Goal: Task Accomplishment & Management: Use online tool/utility

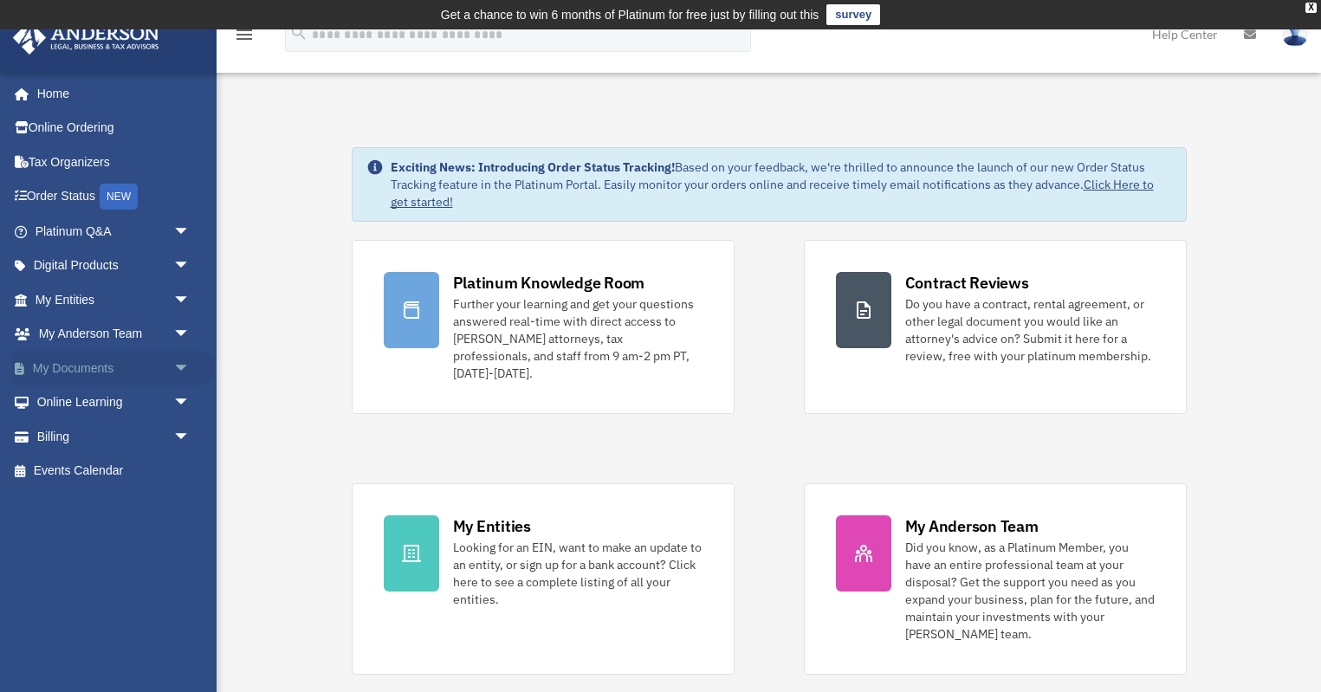
click at [185, 367] on span "arrow_drop_down" at bounding box center [190, 369] width 35 height 36
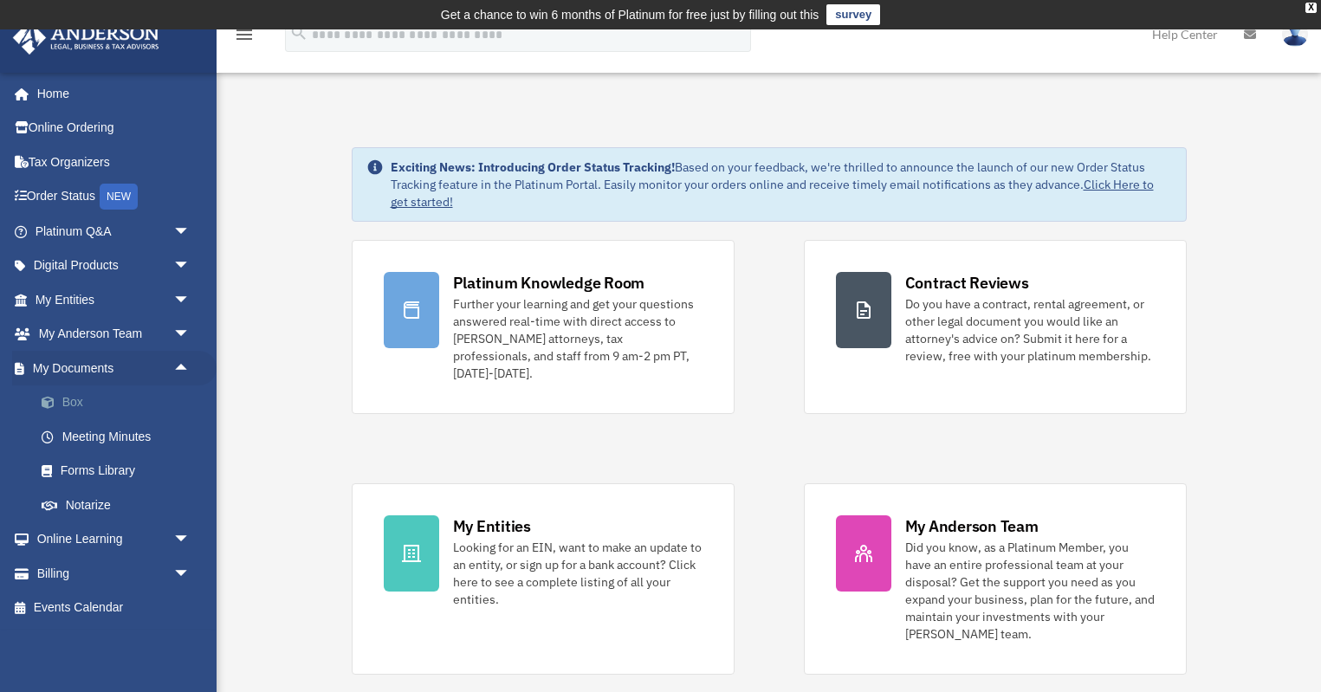
click at [81, 403] on link "Box" at bounding box center [120, 403] width 192 height 35
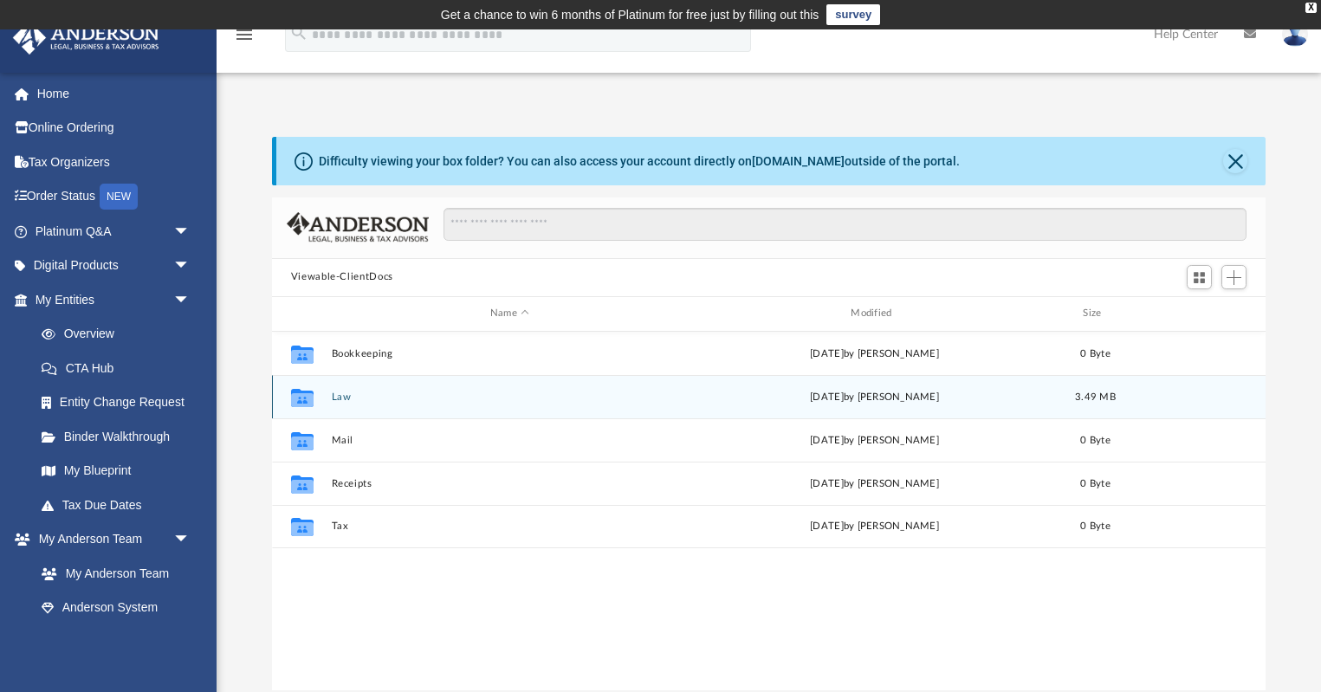
scroll to position [394, 994]
click at [341, 399] on button "Law" at bounding box center [509, 396] width 357 height 11
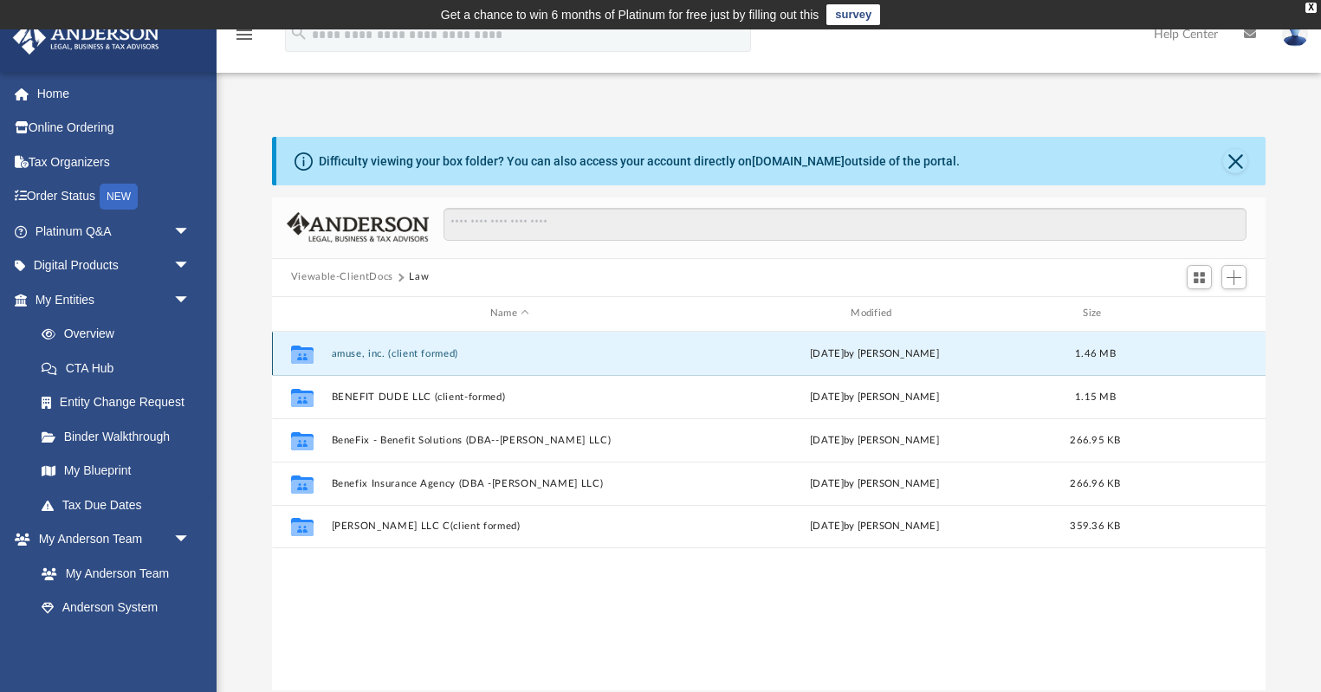
click at [351, 356] on button "amuse, inc. (client formed)" at bounding box center [509, 352] width 357 height 11
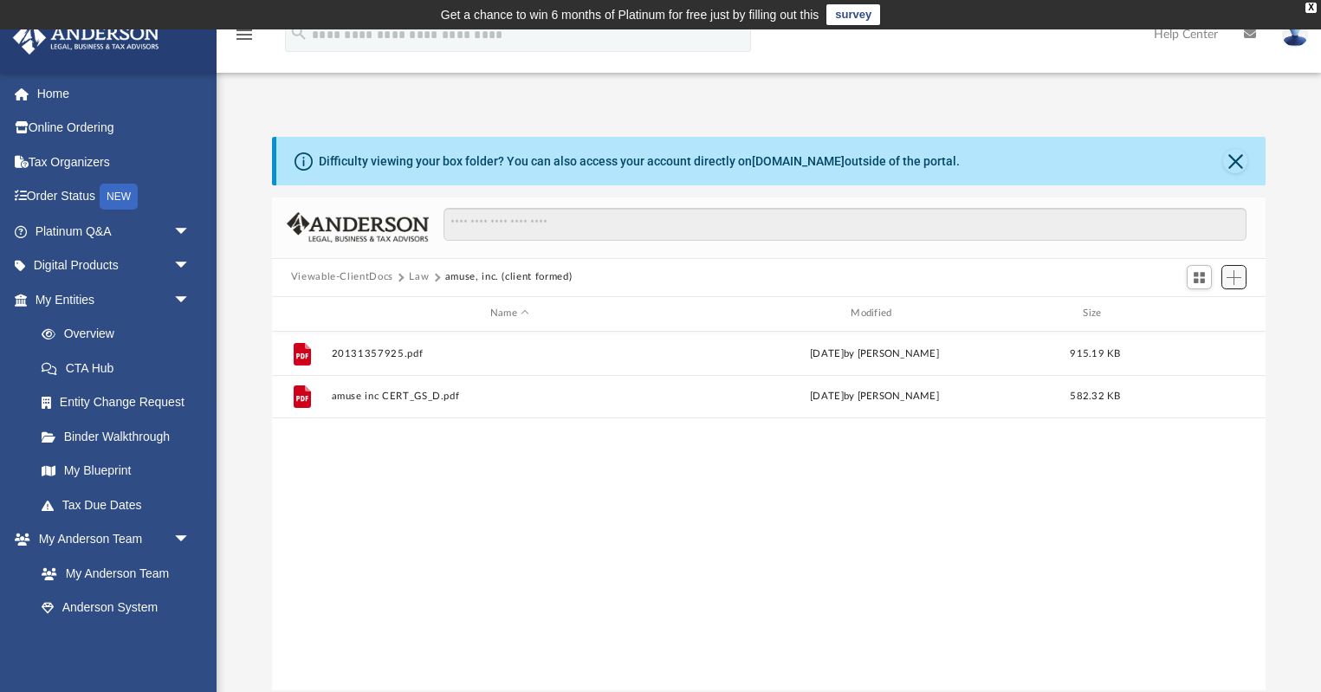
click at [1240, 278] on span "Add" at bounding box center [1234, 277] width 15 height 15
click at [1201, 313] on li "Upload" at bounding box center [1209, 312] width 55 height 18
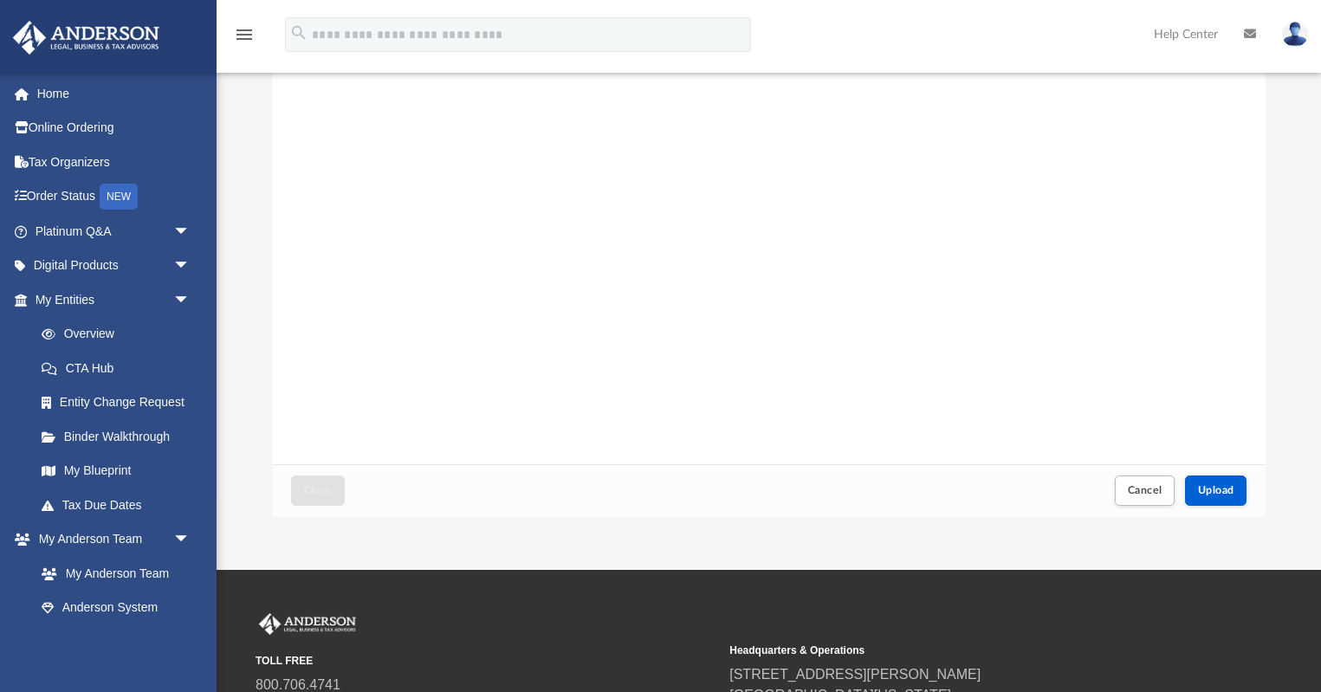
scroll to position [176, 0]
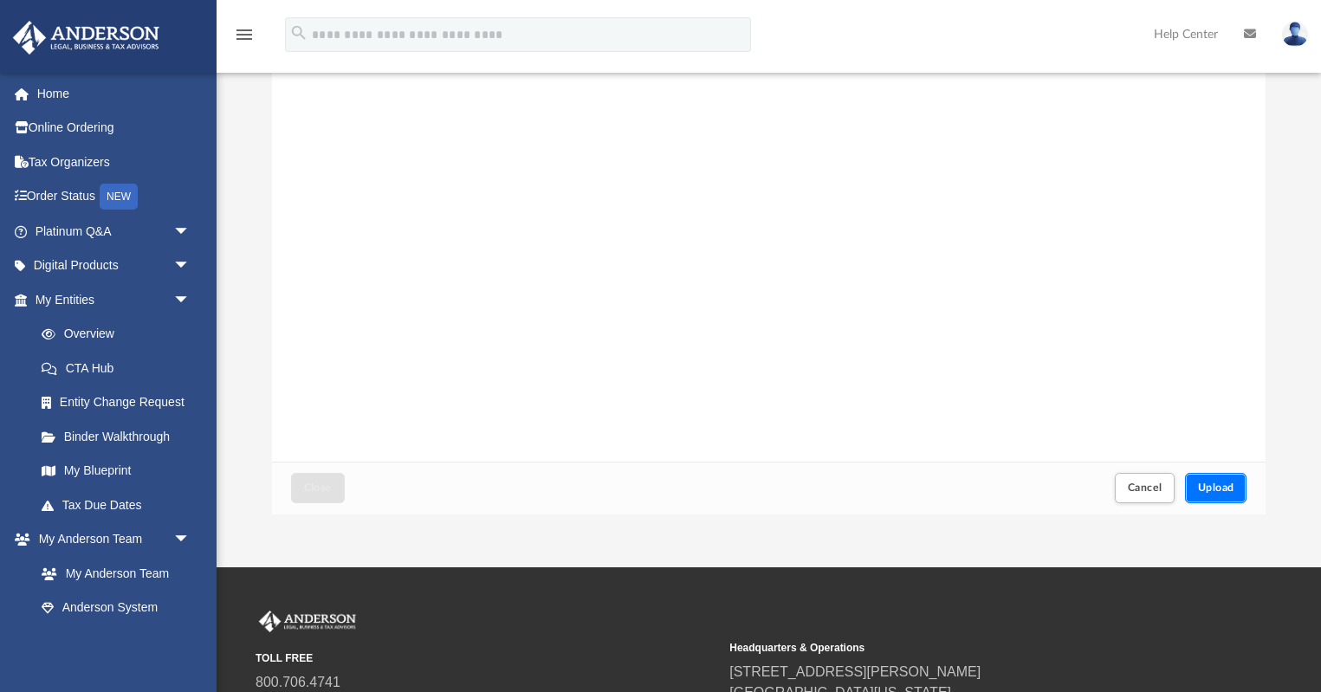
click at [1229, 491] on span "Upload" at bounding box center [1216, 488] width 36 height 10
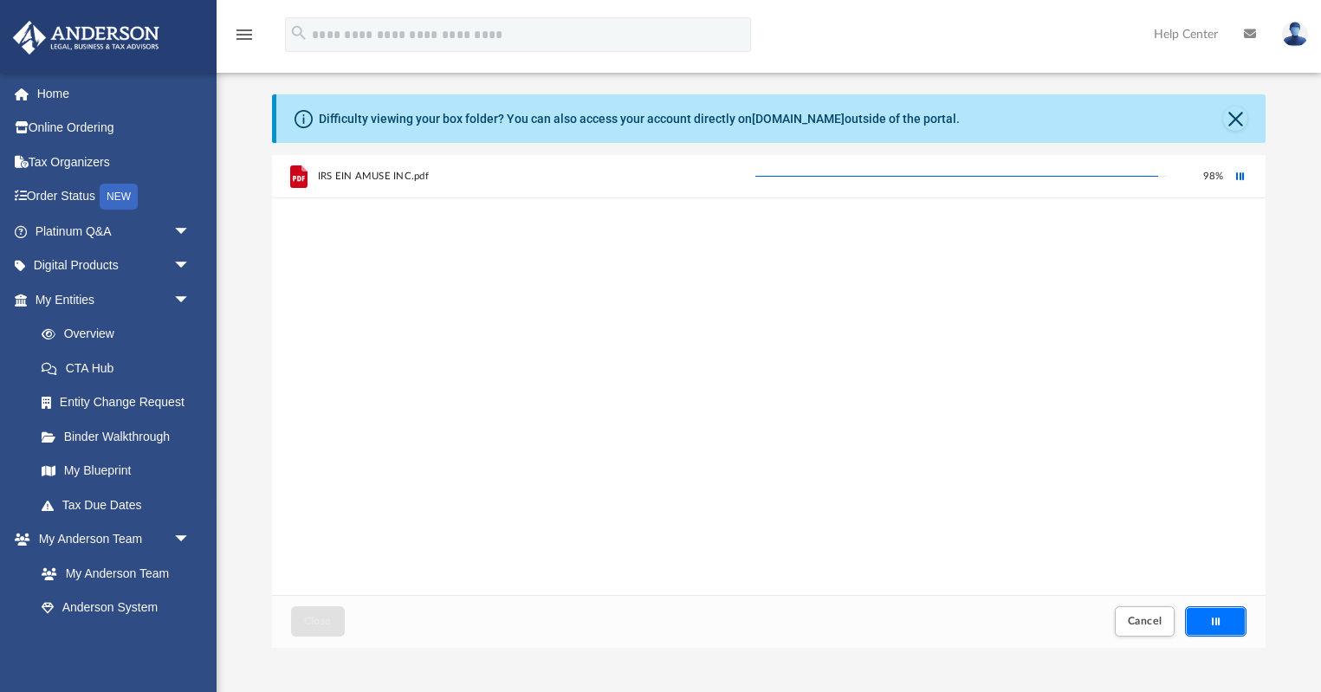
scroll to position [0, 0]
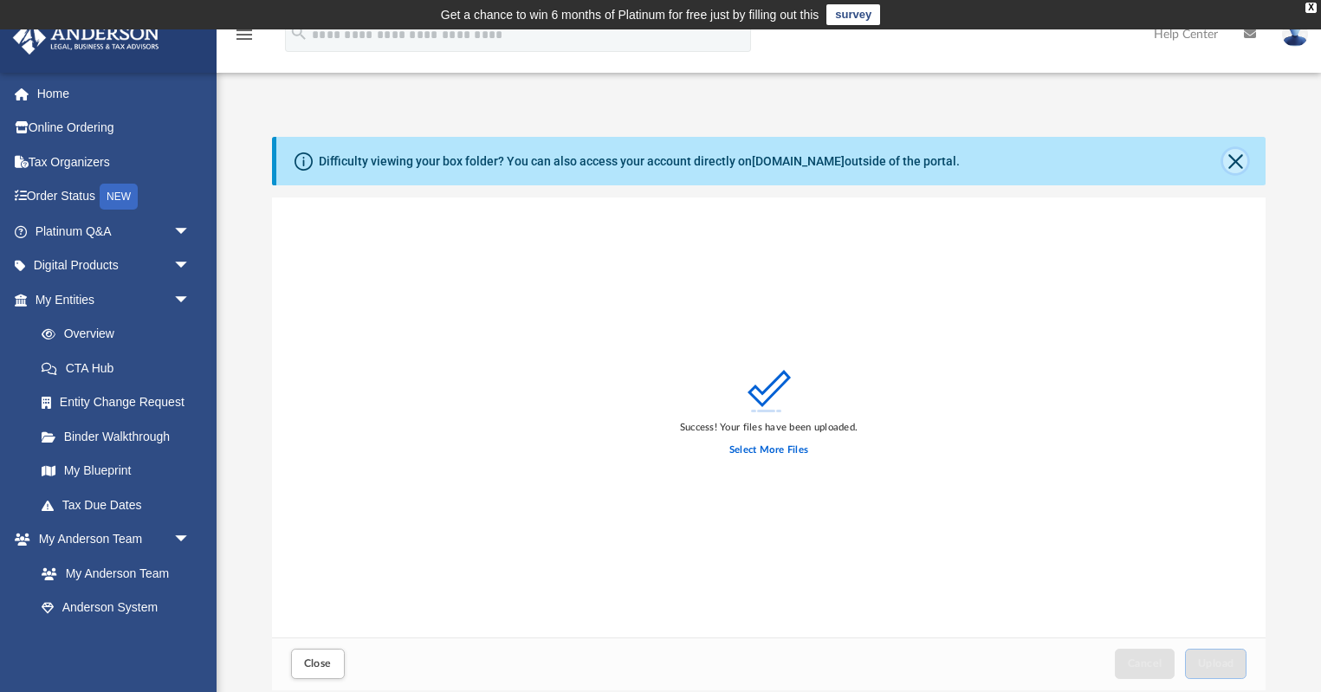
click at [1237, 165] on button "Close" at bounding box center [1235, 161] width 24 height 24
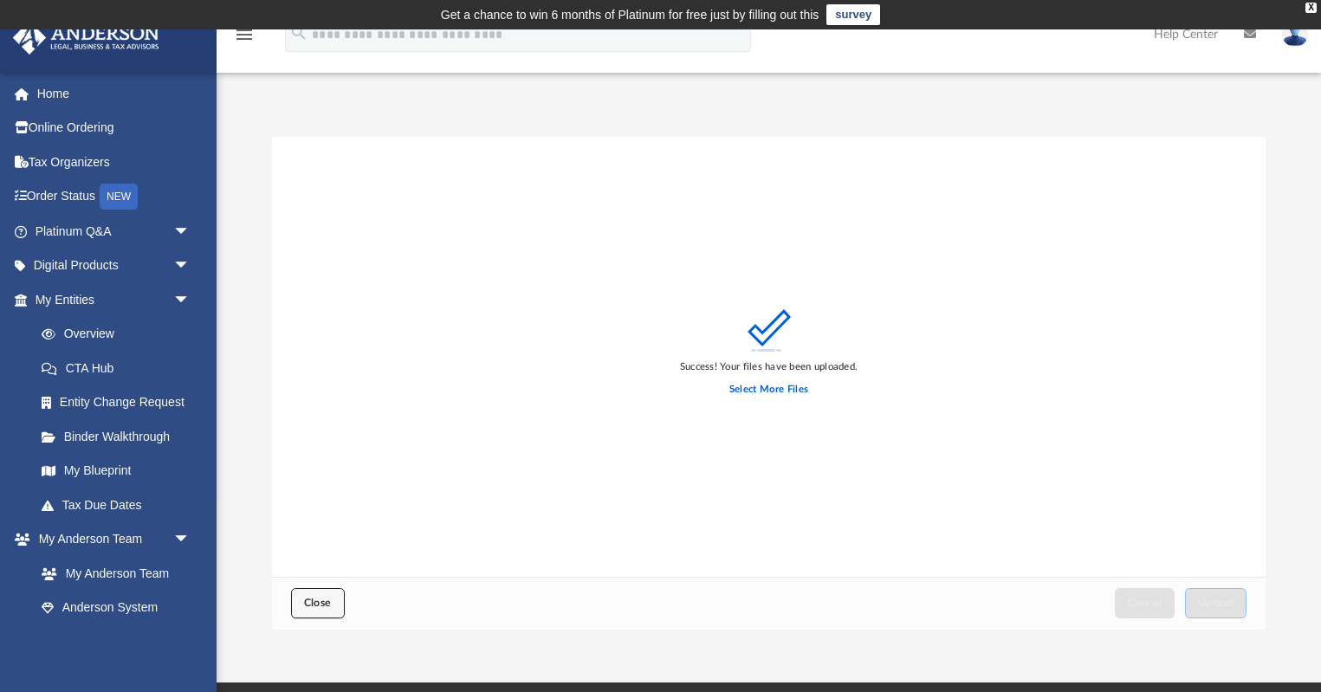
click at [320, 604] on span "Close" at bounding box center [318, 603] width 28 height 10
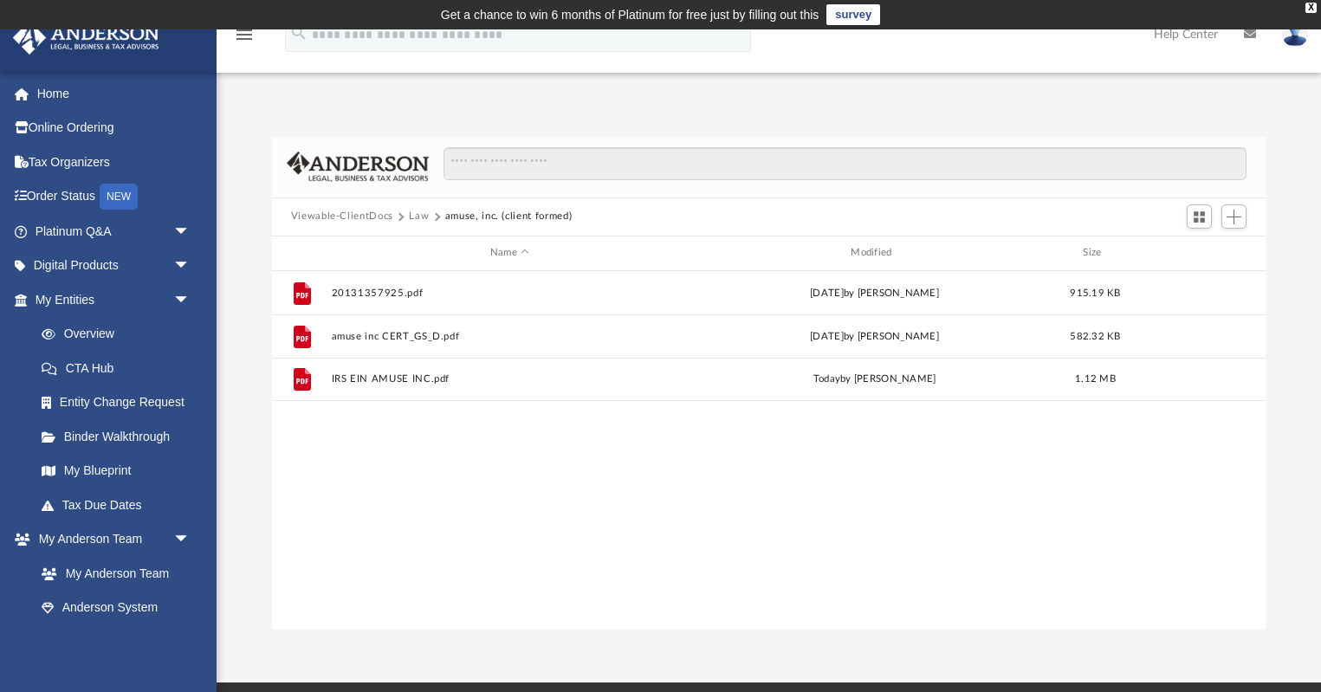
click at [566, 524] on div "File 20131357925.pdf Wed Sep 17 2025 by Scott Fravel 915.19 KB File amuse inc C…" at bounding box center [769, 450] width 995 height 359
